Goal: Information Seeking & Learning: Learn about a topic

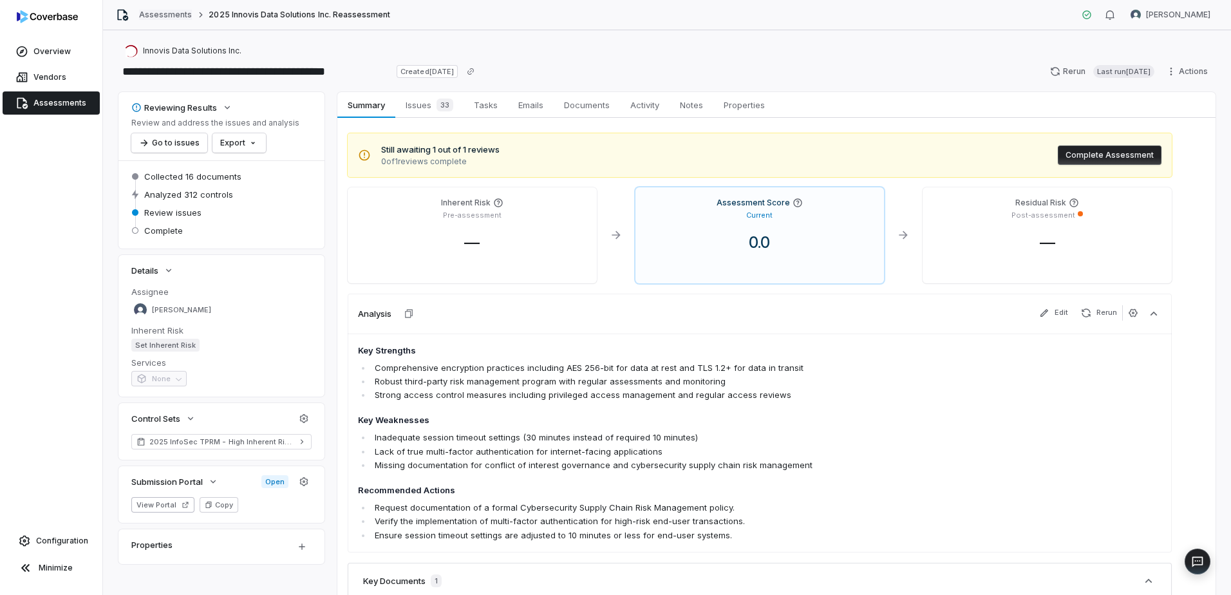
click at [177, 15] on link "Assessments" at bounding box center [165, 15] width 53 height 10
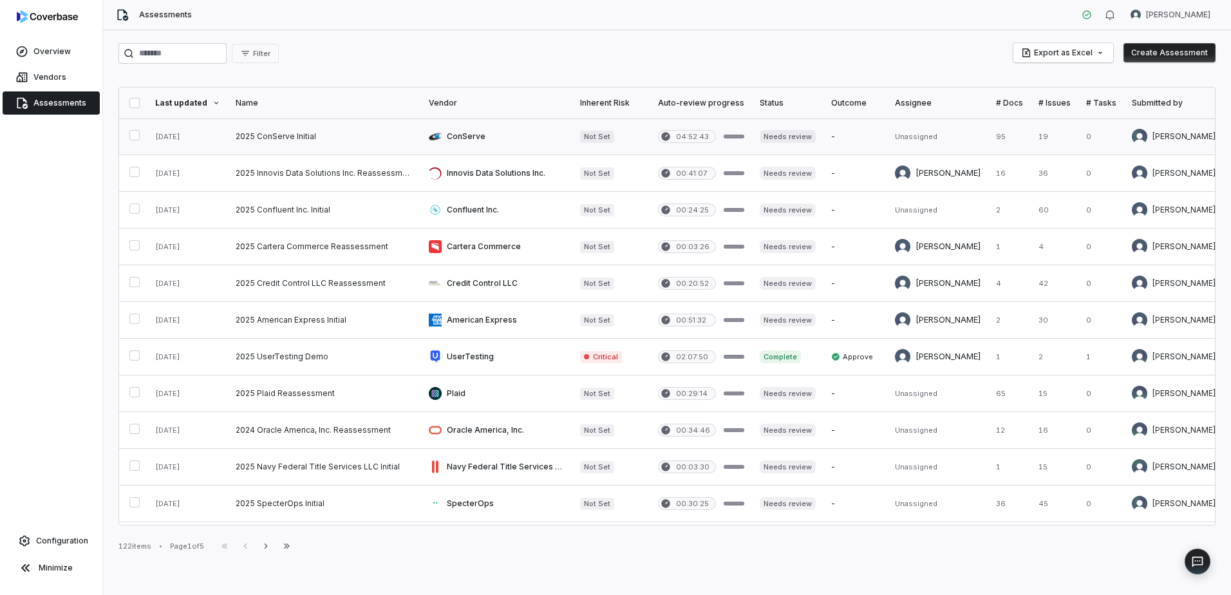
click at [282, 134] on link at bounding box center [324, 136] width 193 height 36
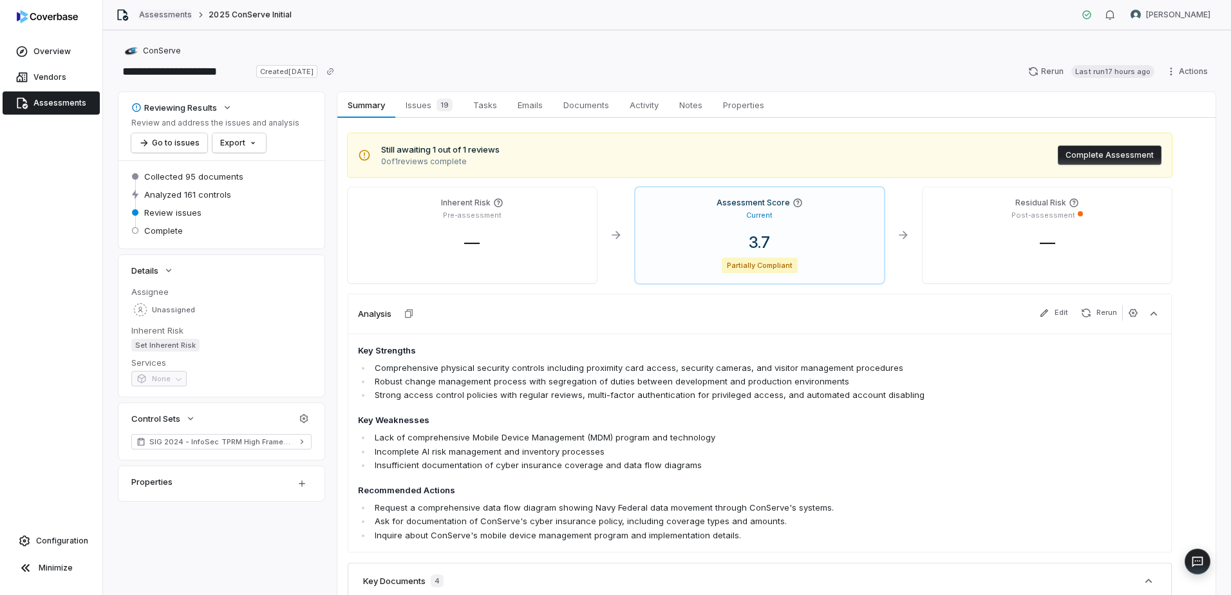
click at [160, 14] on link "Assessments" at bounding box center [165, 15] width 53 height 10
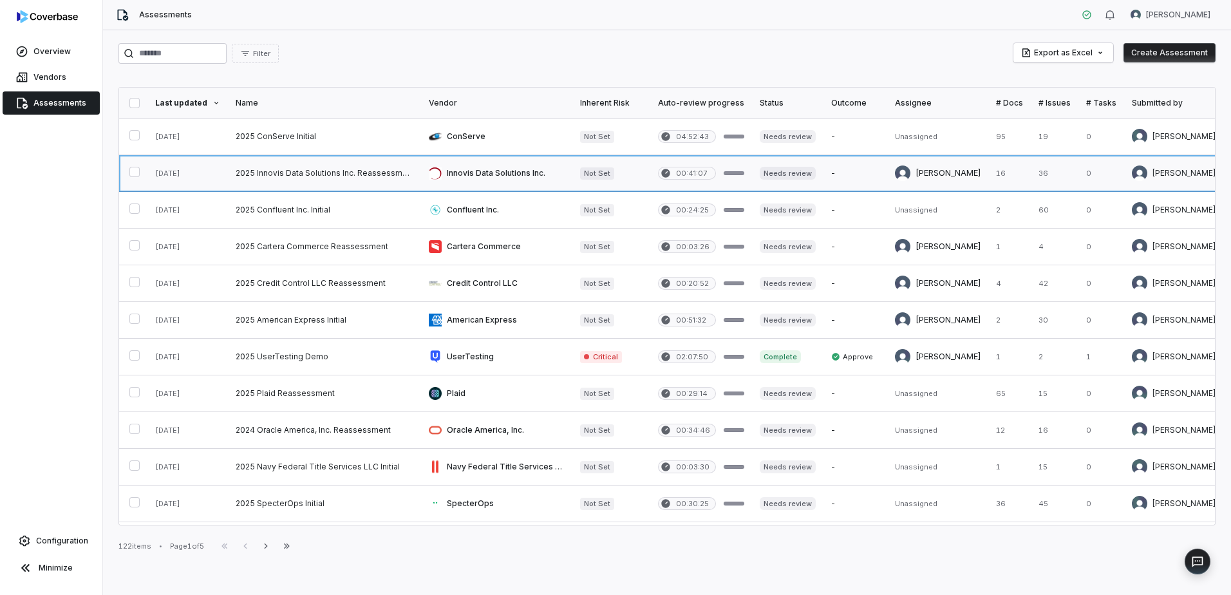
click at [299, 169] on link at bounding box center [324, 173] width 193 height 36
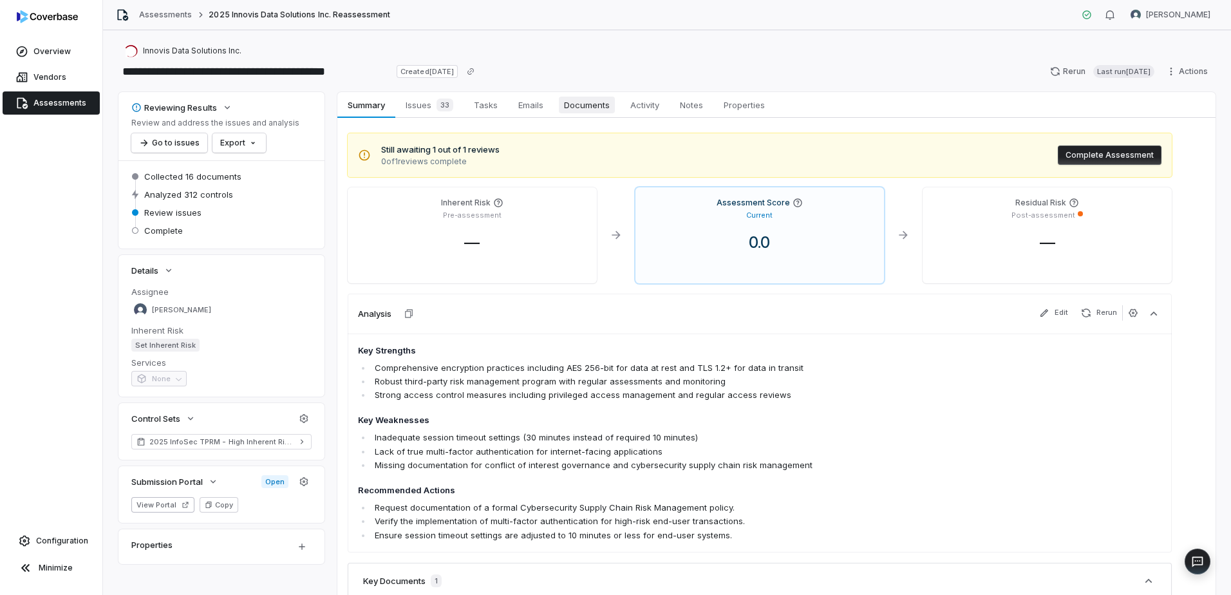
click at [583, 107] on span "Documents" at bounding box center [587, 105] width 56 height 17
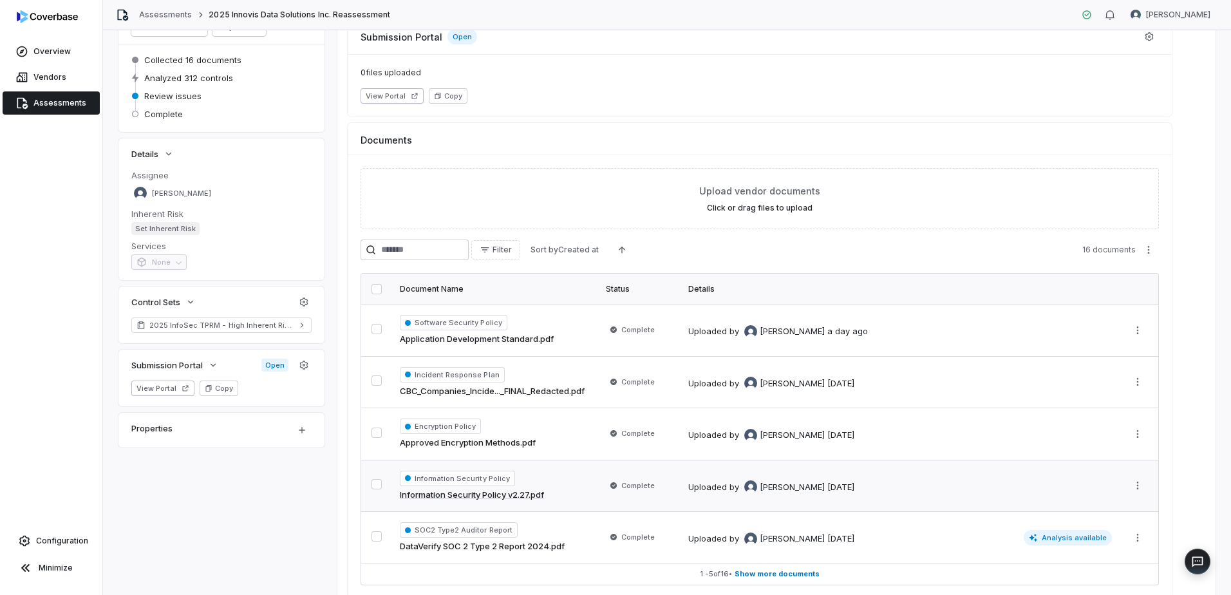
scroll to position [176, 0]
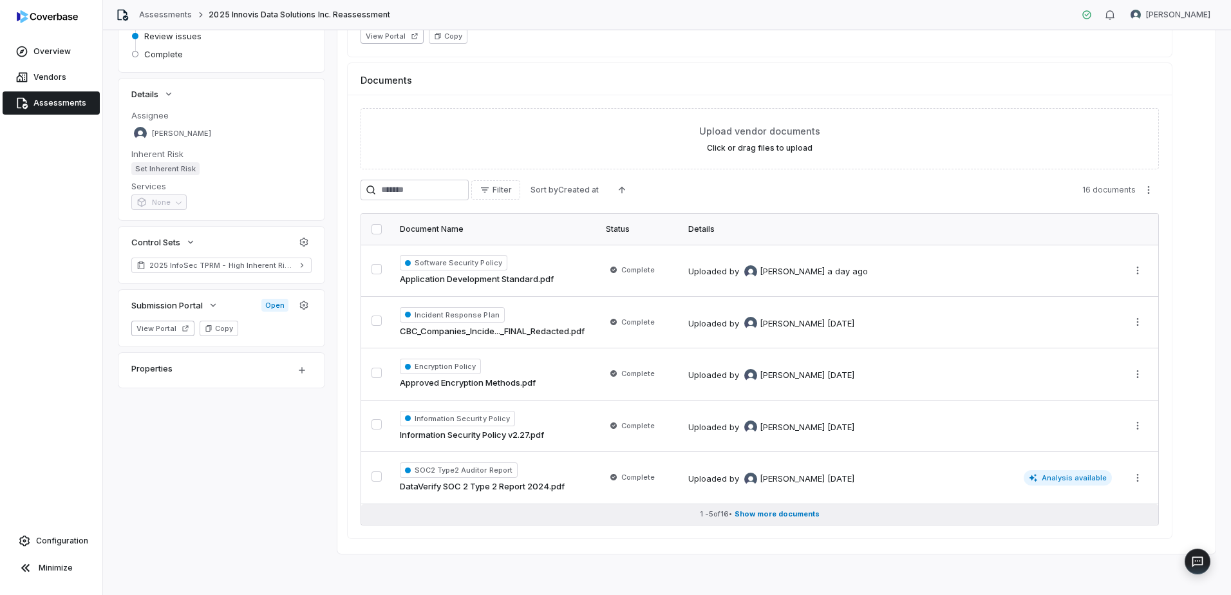
click at [764, 513] on span "Show more documents" at bounding box center [777, 514] width 85 height 10
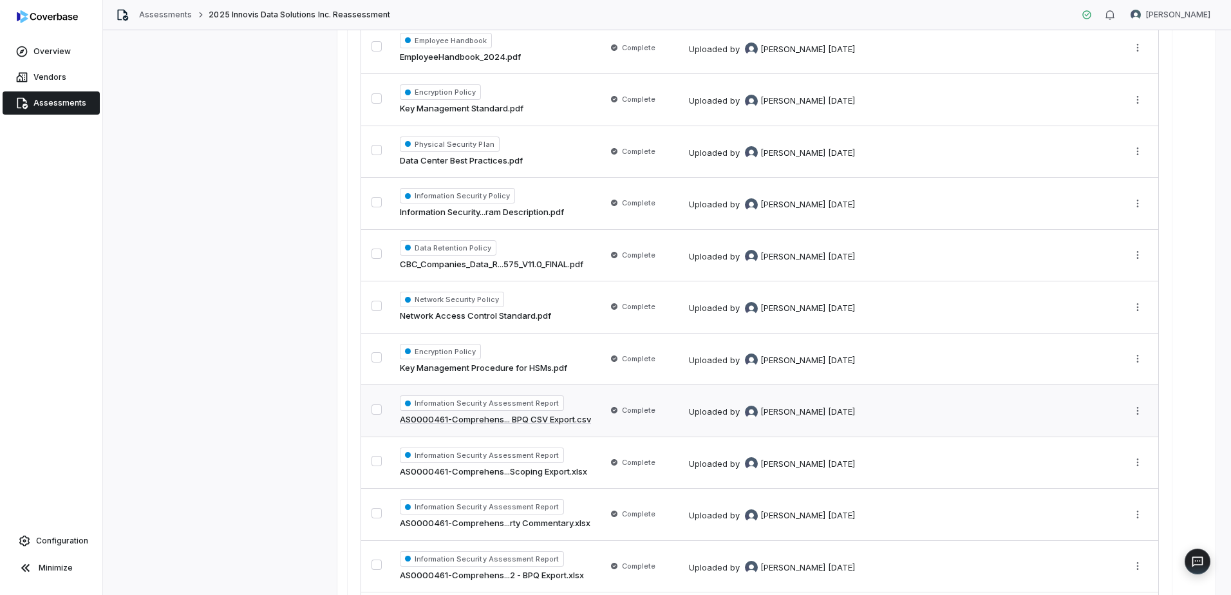
scroll to position [692, 0]
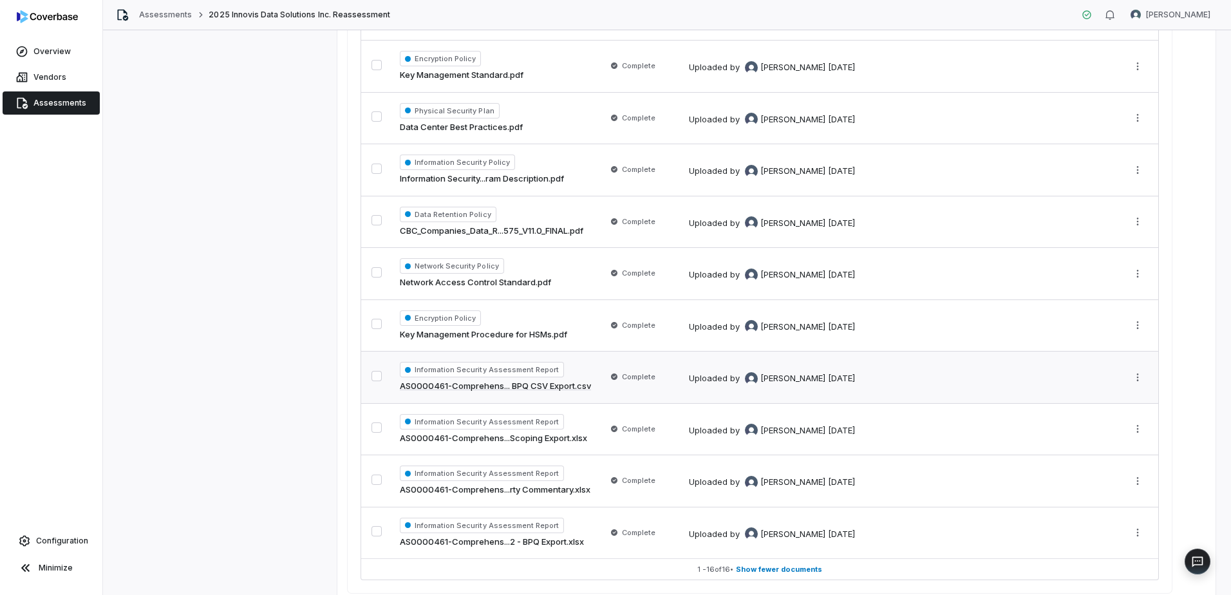
click at [534, 368] on span "Information Security Assessment Report" at bounding box center [482, 369] width 164 height 15
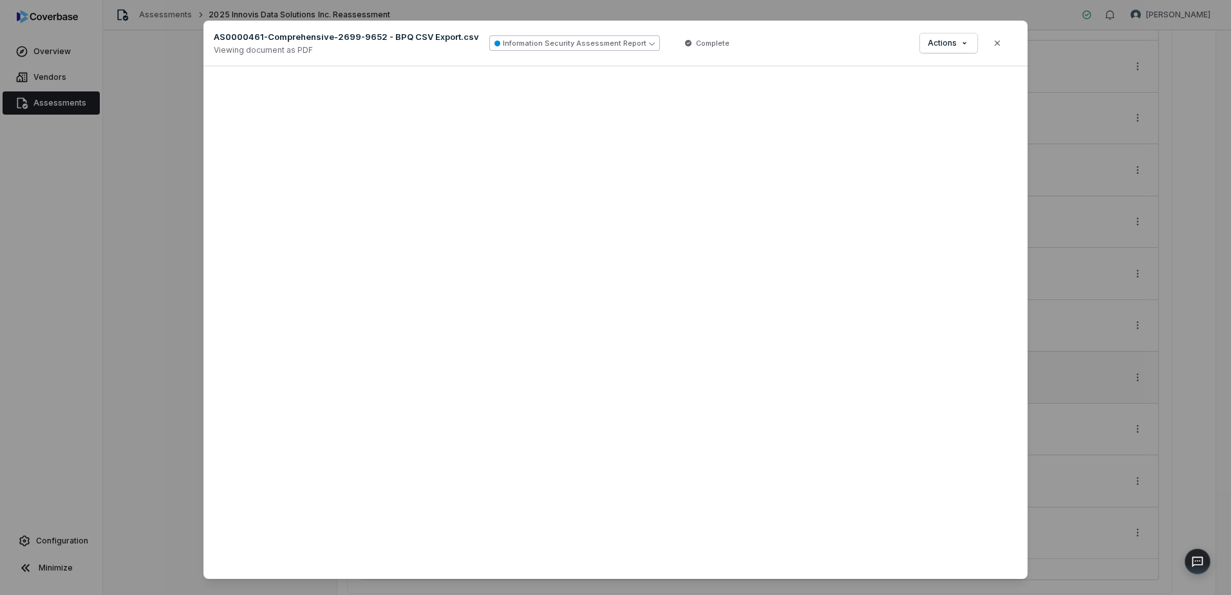
click at [593, 44] on button "Information Security Assessment Report" at bounding box center [574, 42] width 171 height 15
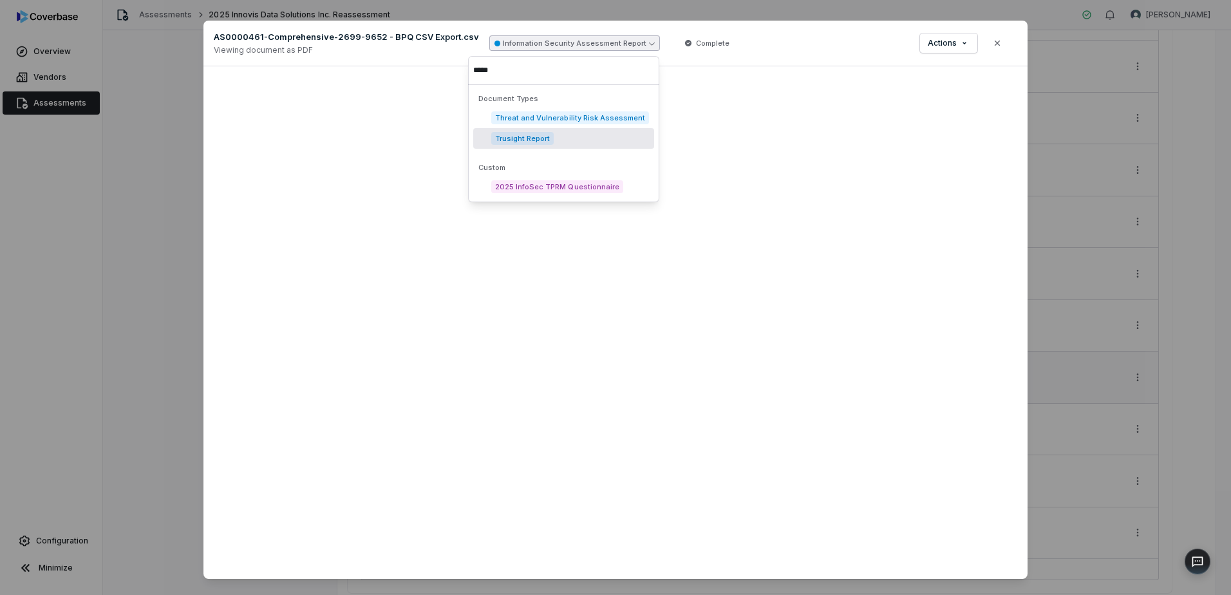
type input "*****"
click at [541, 140] on span "Trusight Report" at bounding box center [522, 138] width 62 height 13
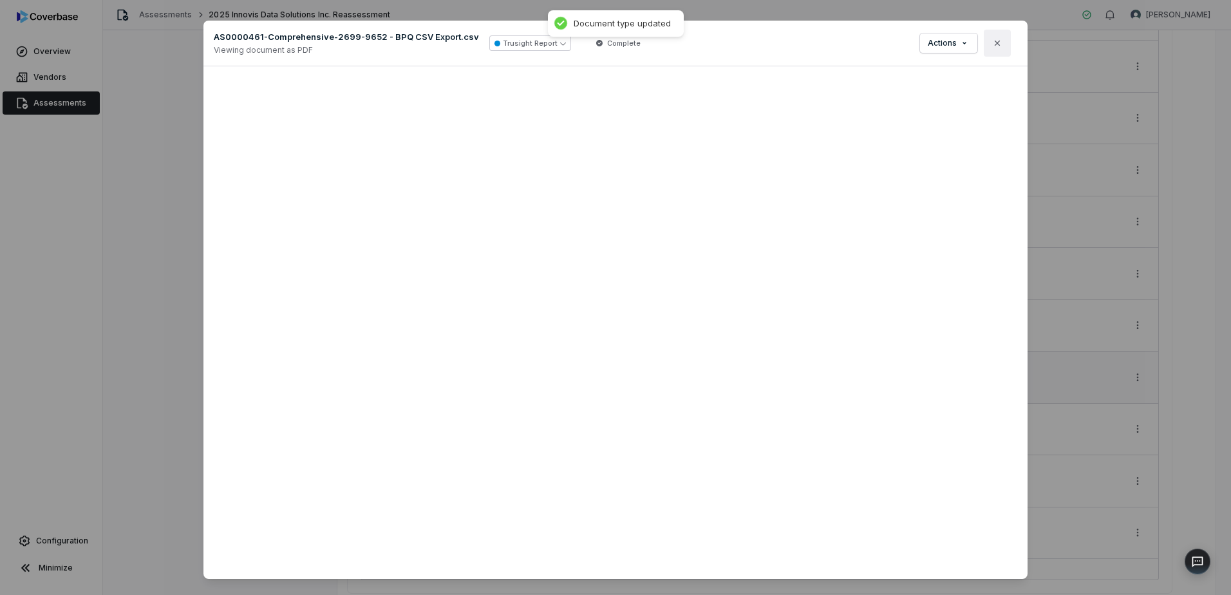
click at [997, 44] on icon "button" at bounding box center [997, 43] width 10 height 10
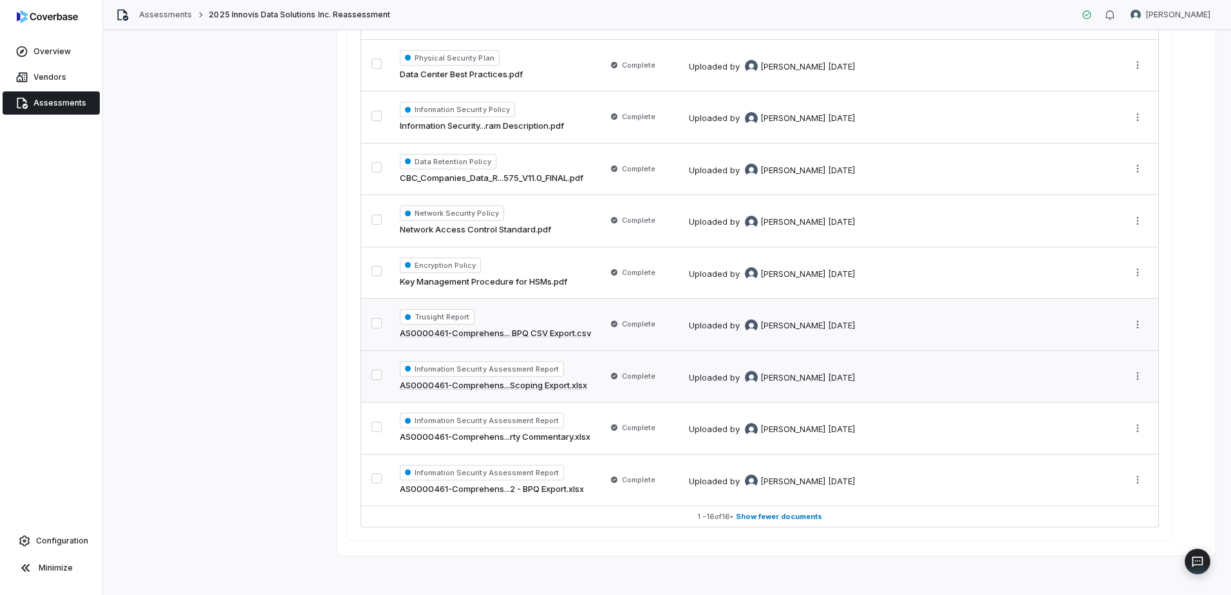
scroll to position [746, 0]
click at [528, 365] on span "Information Security Assessment Report" at bounding box center [482, 366] width 164 height 15
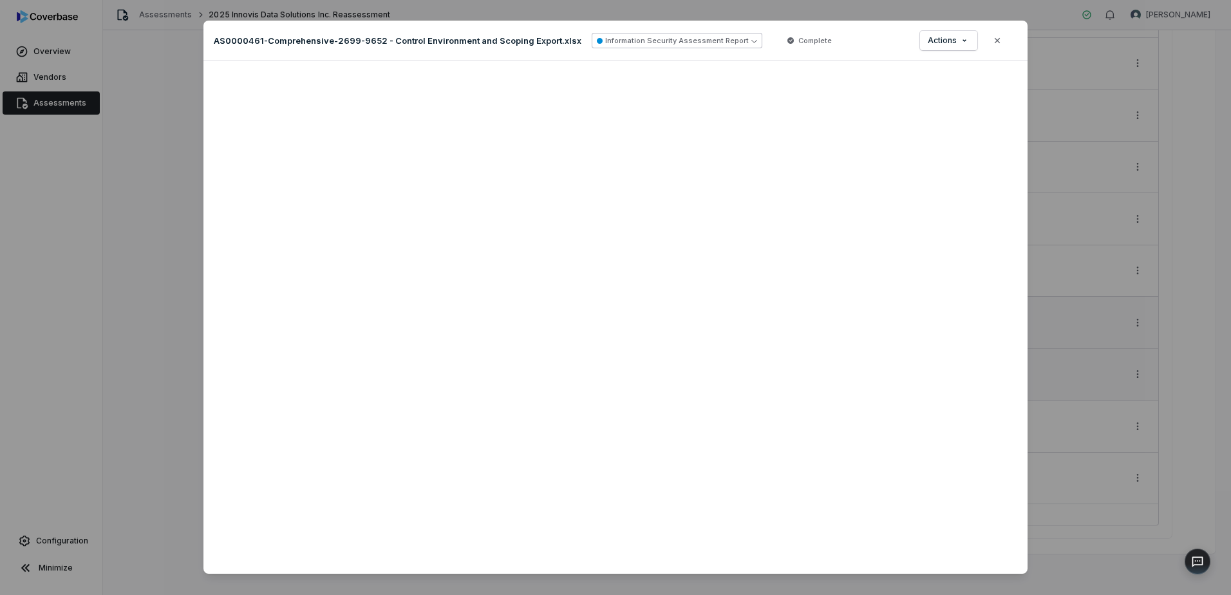
click at [633, 44] on button "Information Security Assessment Report" at bounding box center [677, 40] width 171 height 15
type input "********"
click at [614, 115] on span "Trusight Report" at bounding box center [632, 115] width 62 height 13
click at [997, 36] on icon "button" at bounding box center [997, 40] width 10 height 10
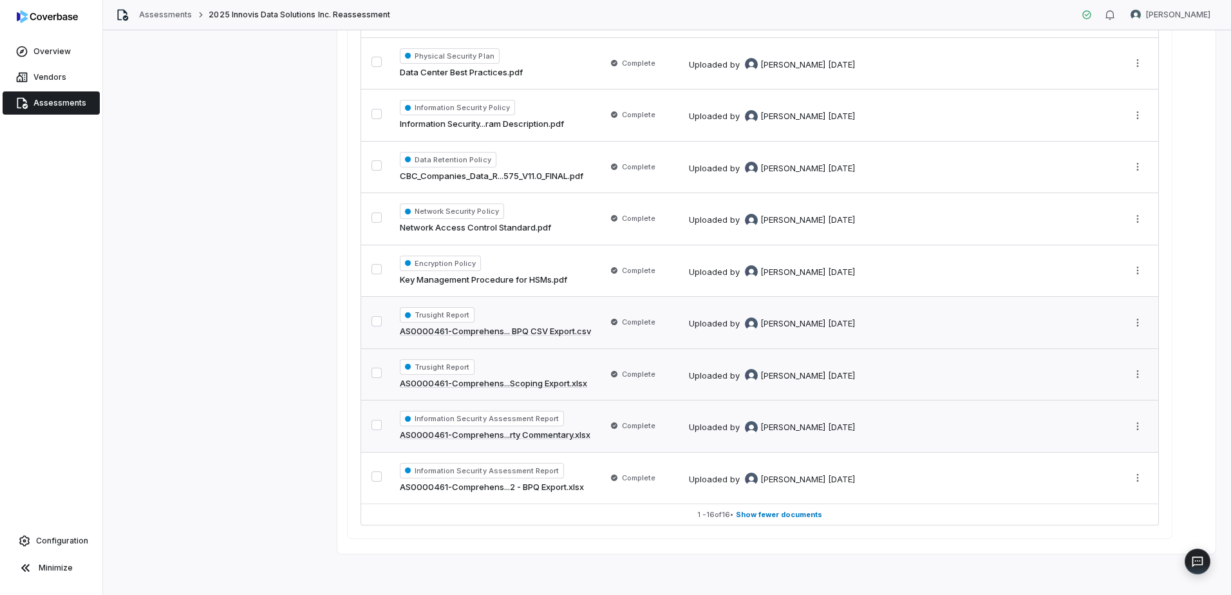
click at [457, 419] on span "Information Security Assessment Report" at bounding box center [482, 418] width 164 height 15
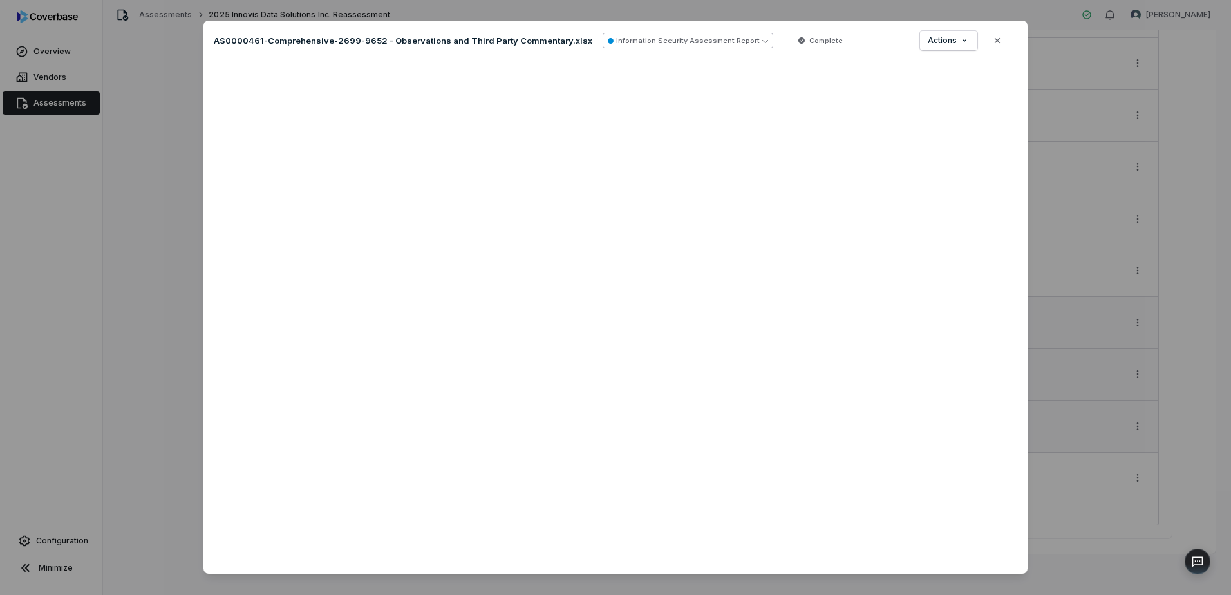
click at [656, 46] on button "Information Security Assessment Report" at bounding box center [688, 40] width 171 height 15
type input "*******"
click at [639, 114] on span "Trusight Report" at bounding box center [641, 115] width 62 height 13
click at [994, 44] on icon "button" at bounding box center [997, 40] width 10 height 10
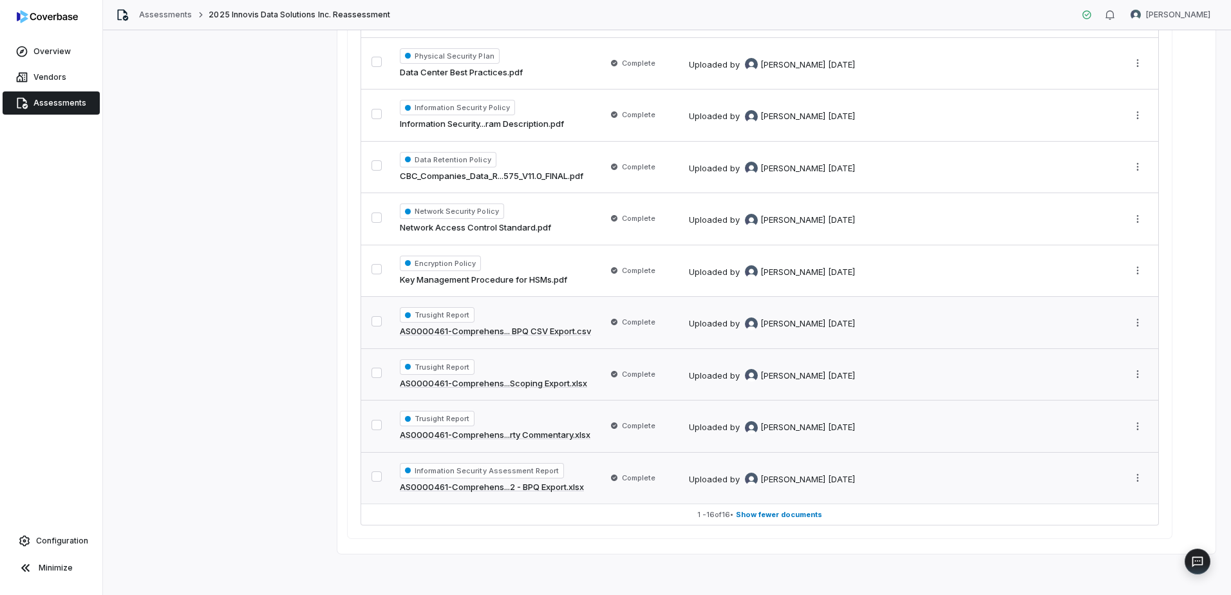
click at [526, 469] on span "Information Security Assessment Report" at bounding box center [482, 470] width 164 height 15
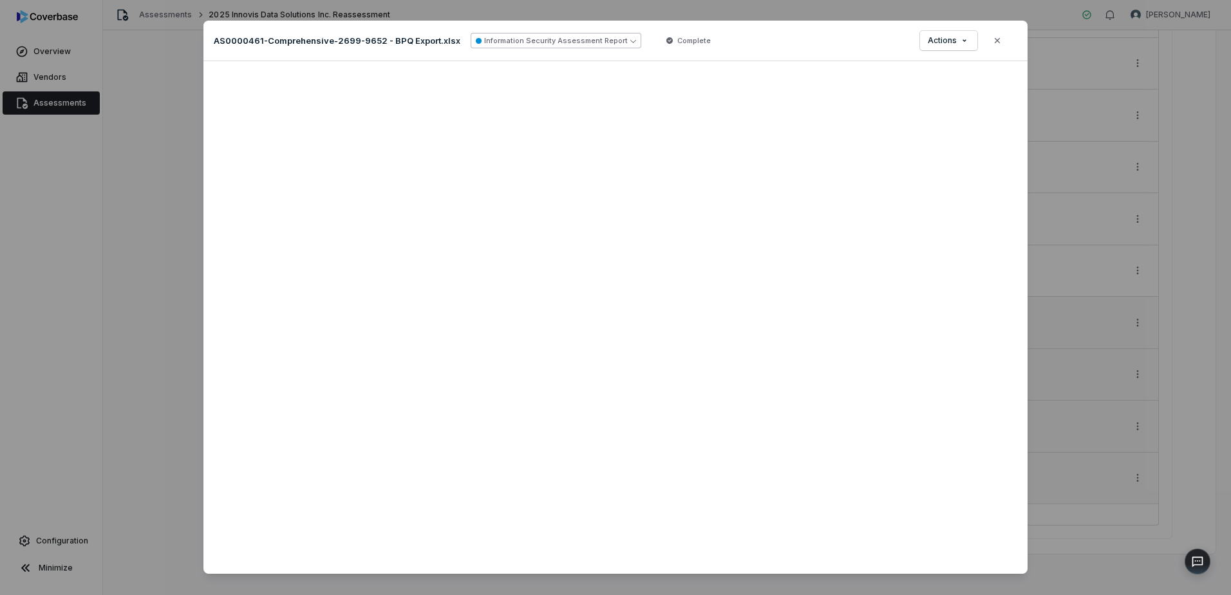
click at [601, 41] on button "Information Security Assessment Report" at bounding box center [556, 40] width 171 height 15
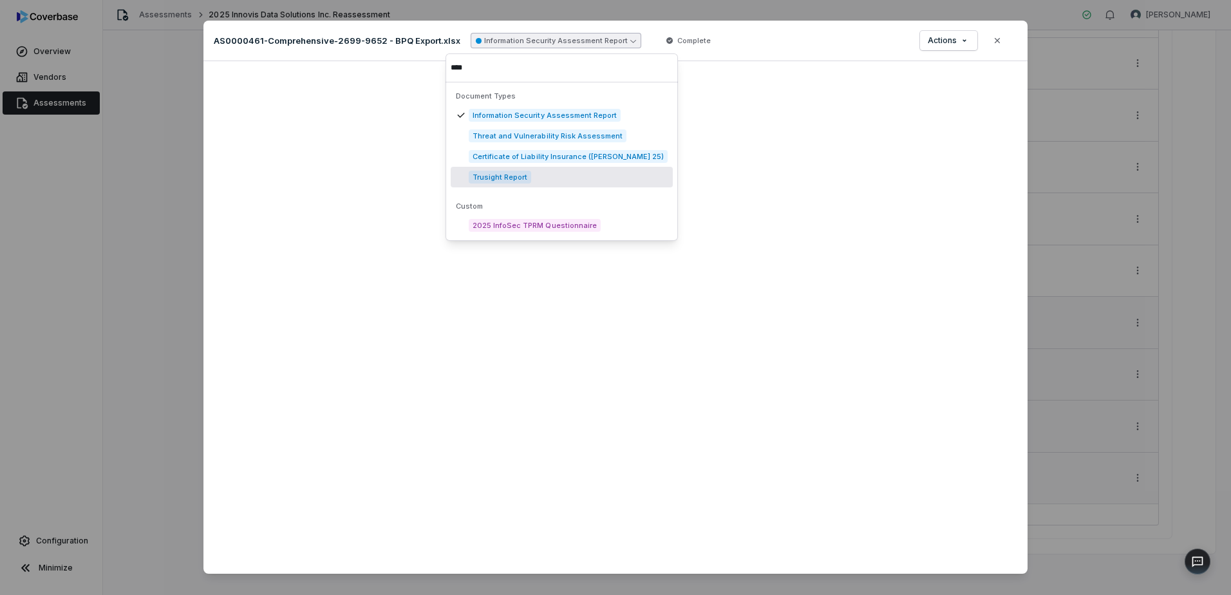
type input "****"
click at [513, 176] on span "Trusight Report" at bounding box center [500, 177] width 62 height 13
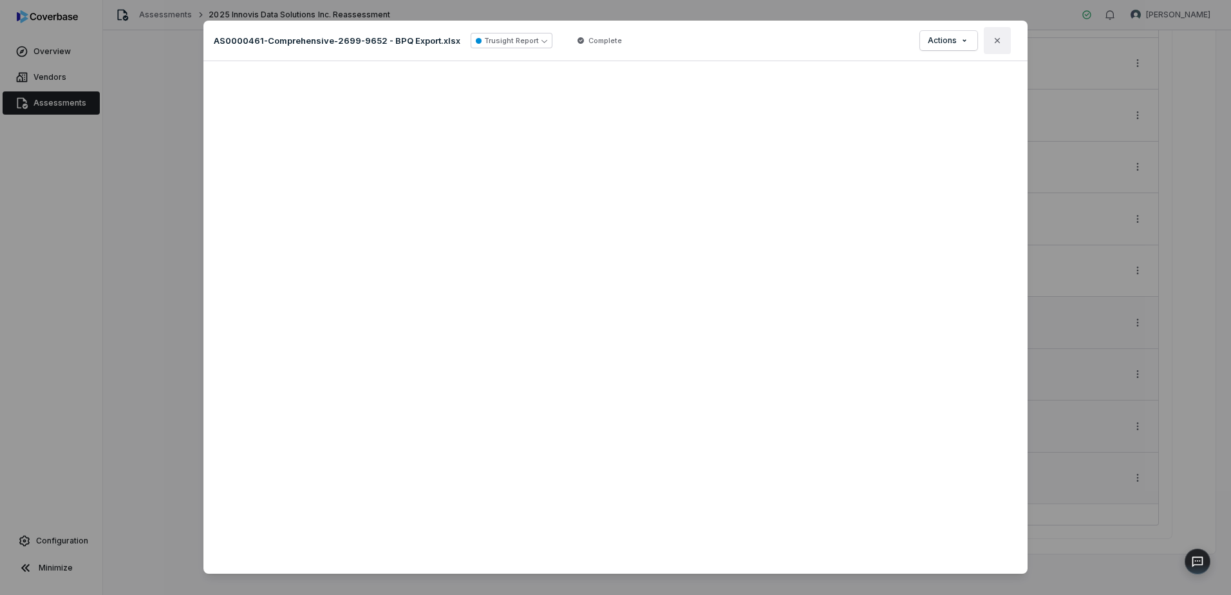
click at [996, 40] on icon "button" at bounding box center [997, 40] width 10 height 10
